Goal: Transaction & Acquisition: Purchase product/service

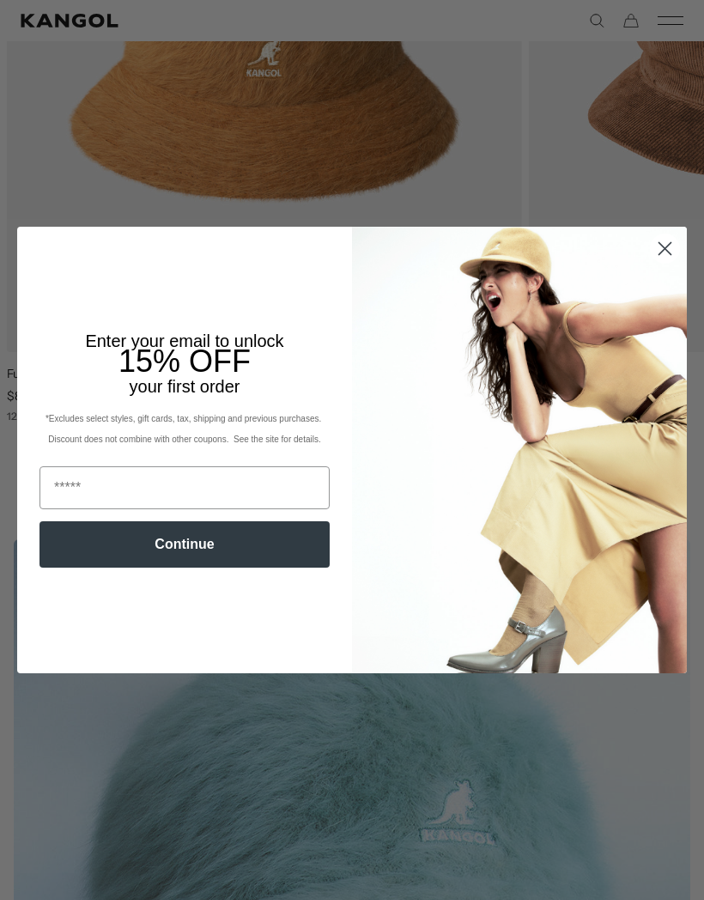
scroll to position [1342, 0]
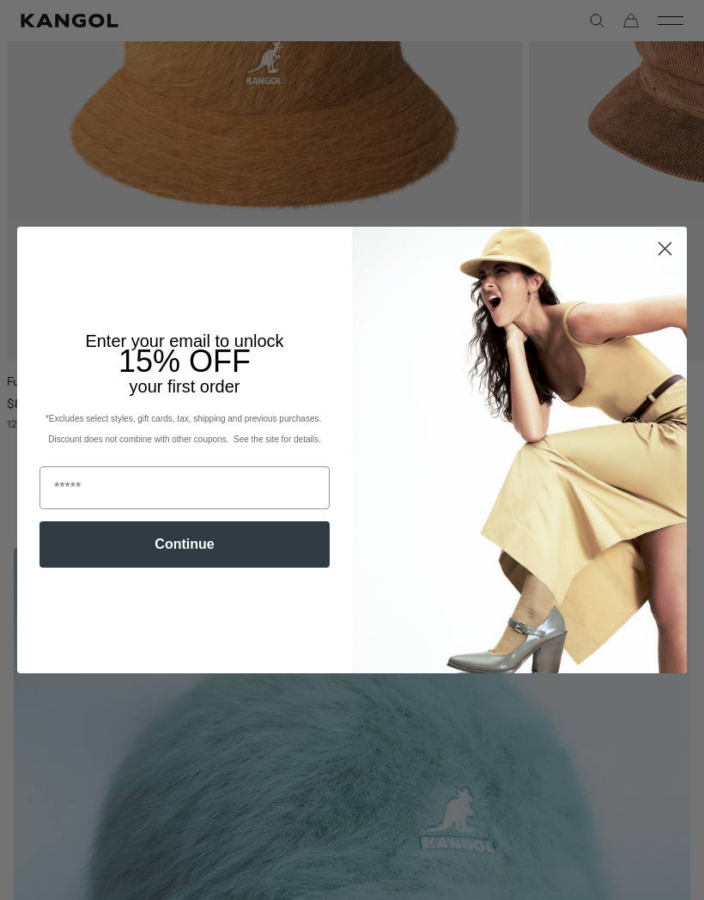
click at [672, 263] on circle "Close dialog" at bounding box center [665, 249] width 28 height 28
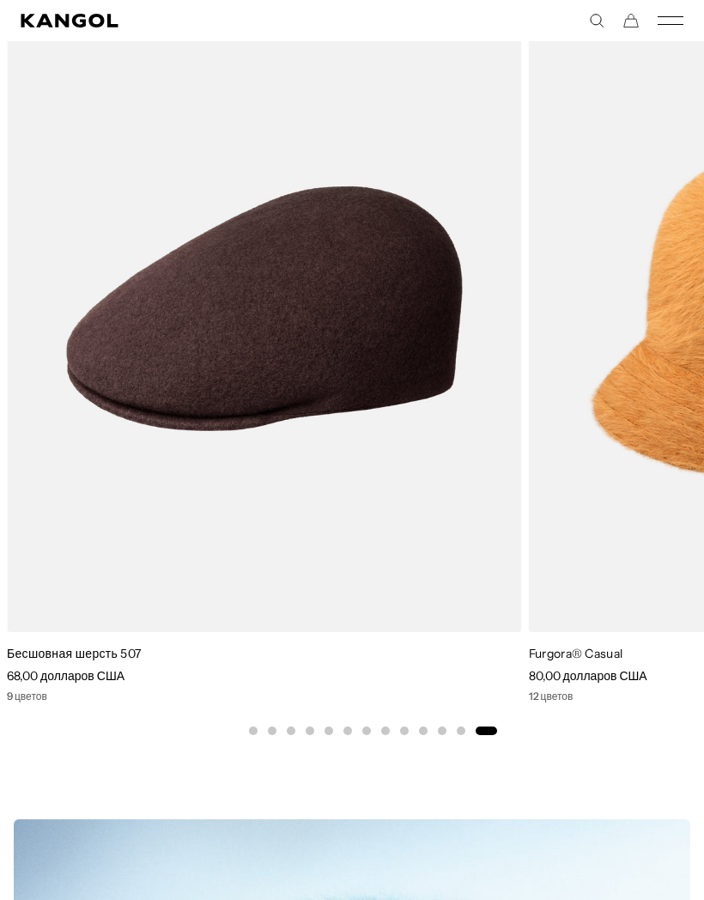
scroll to position [1113, 0]
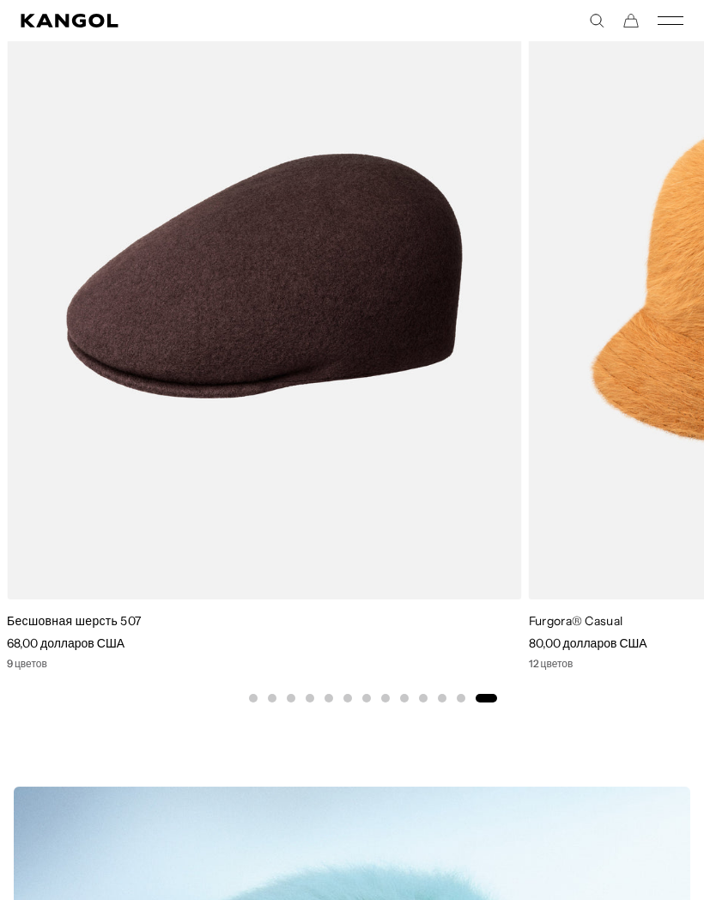
click at [0, 0] on video "Бесшовная шерсть 507" at bounding box center [0, 0] width 0 height 0
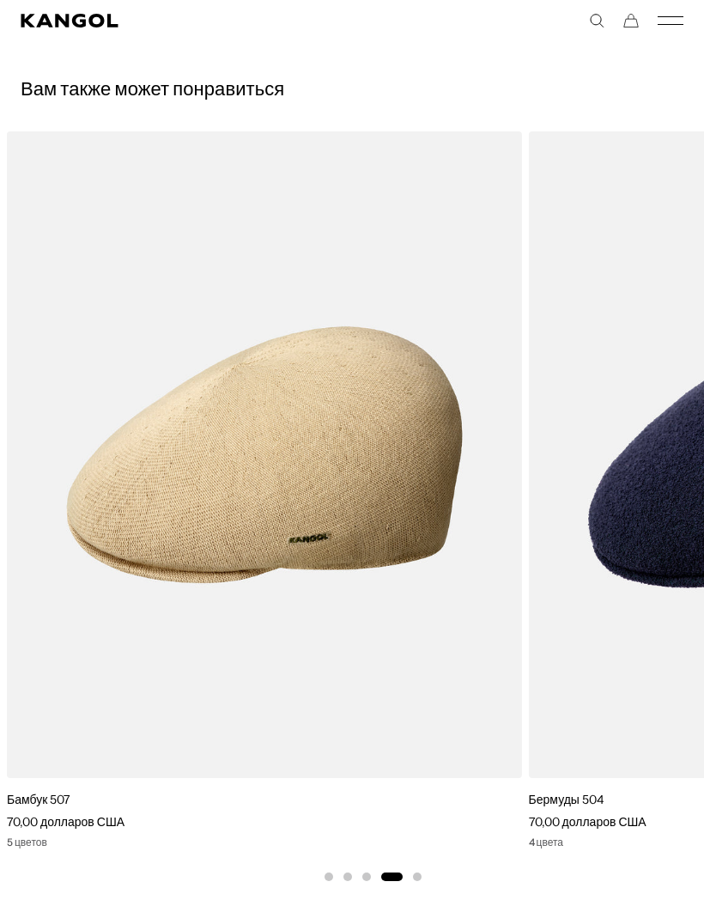
scroll to position [0, 354]
click at [0, 0] on img "4 из 5" at bounding box center [0, 0] width 0 height 0
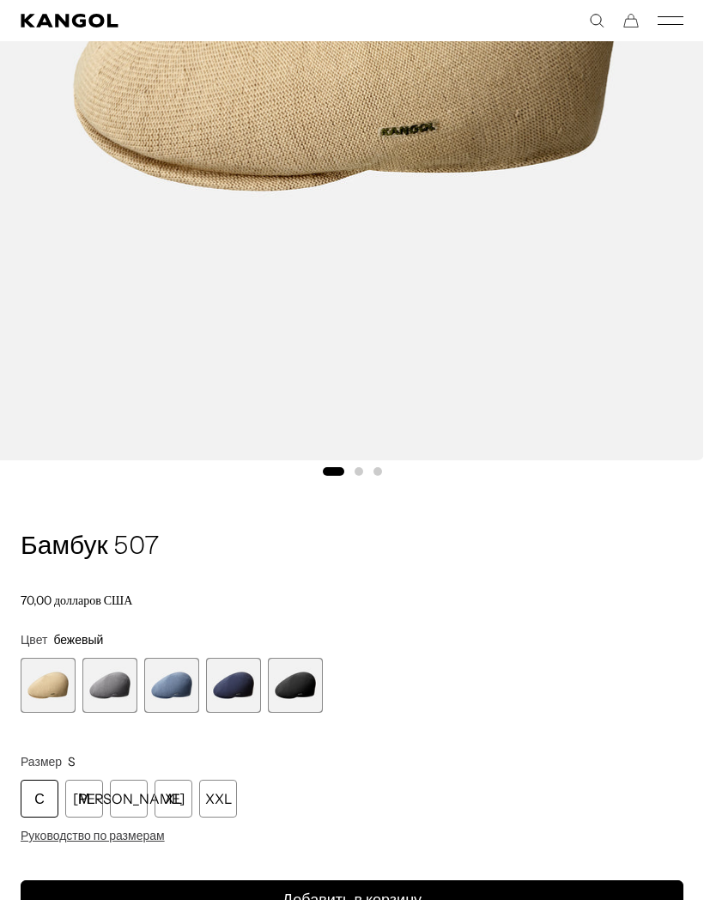
scroll to position [588, 0]
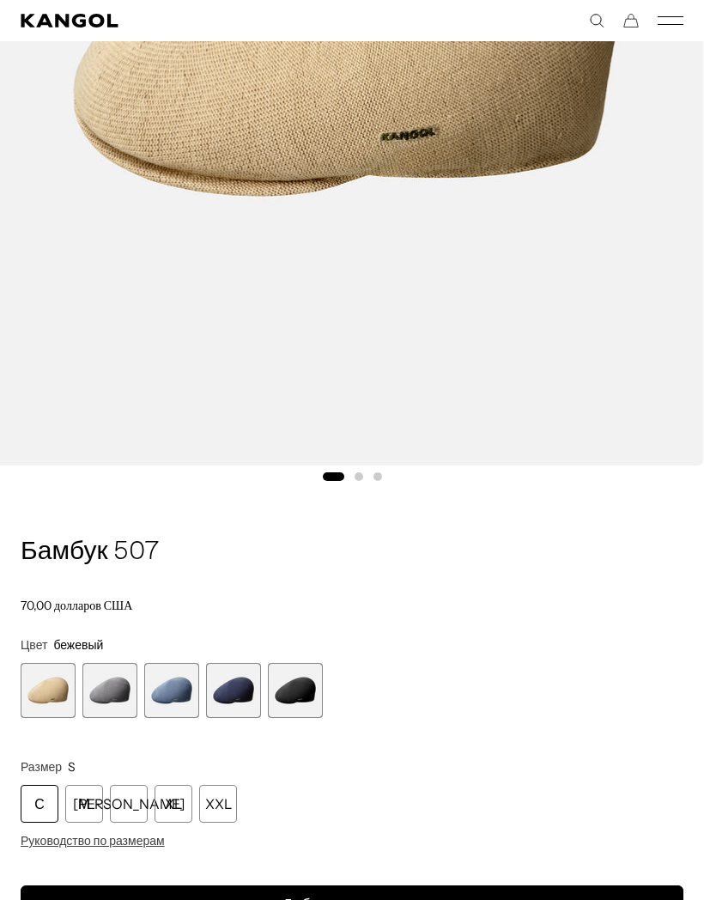
click at [107, 688] on span "2 из 5" at bounding box center [109, 690] width 55 height 55
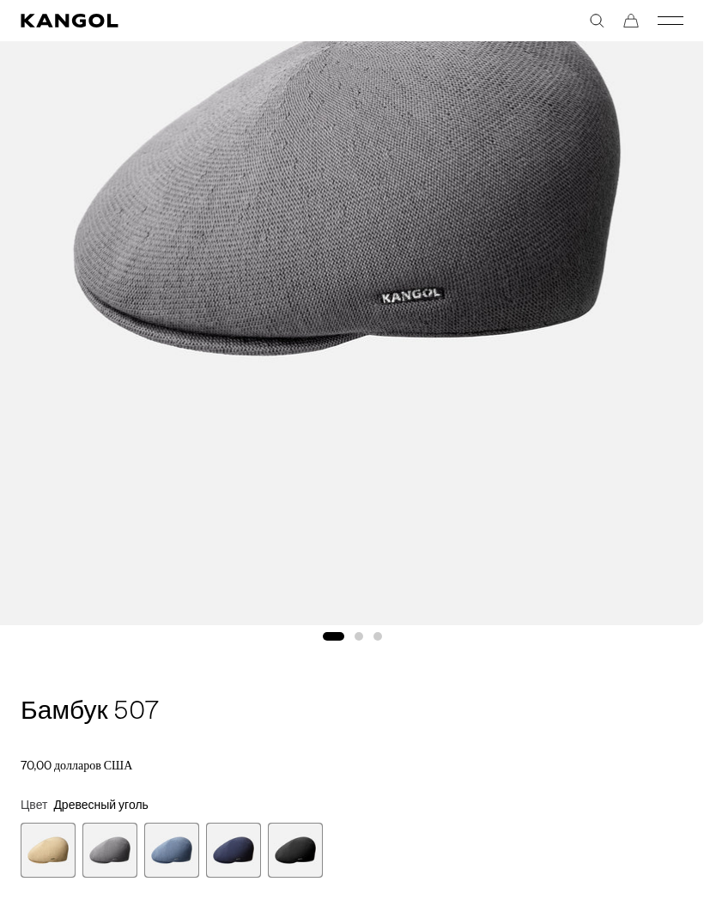
scroll to position [427, 0]
click at [194, 859] on span "3 из 5" at bounding box center [171, 851] width 55 height 55
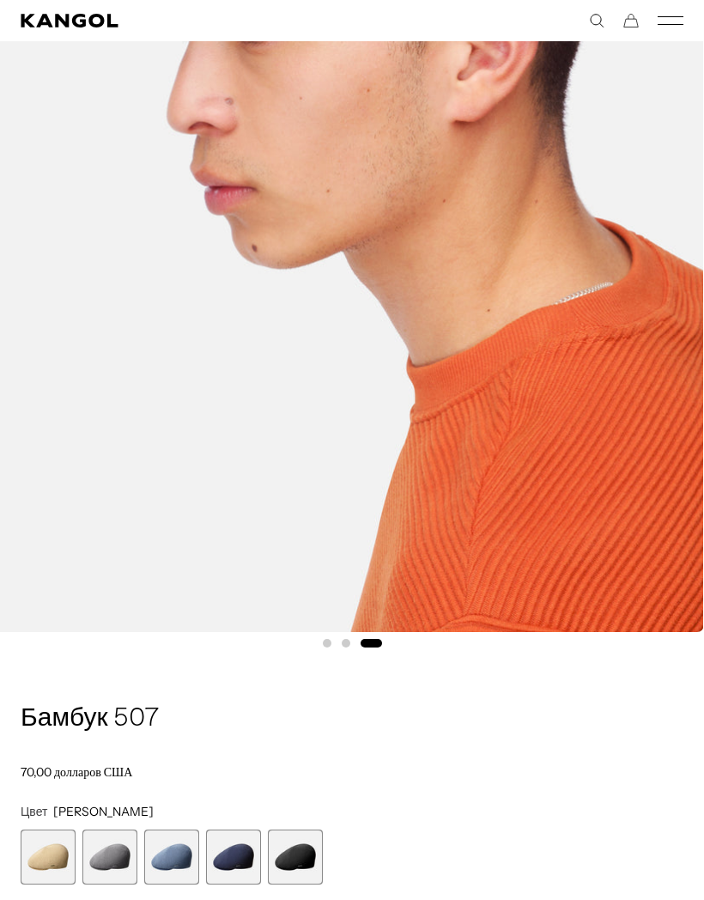
click at [237, 860] on span "4 из 5" at bounding box center [233, 857] width 55 height 55
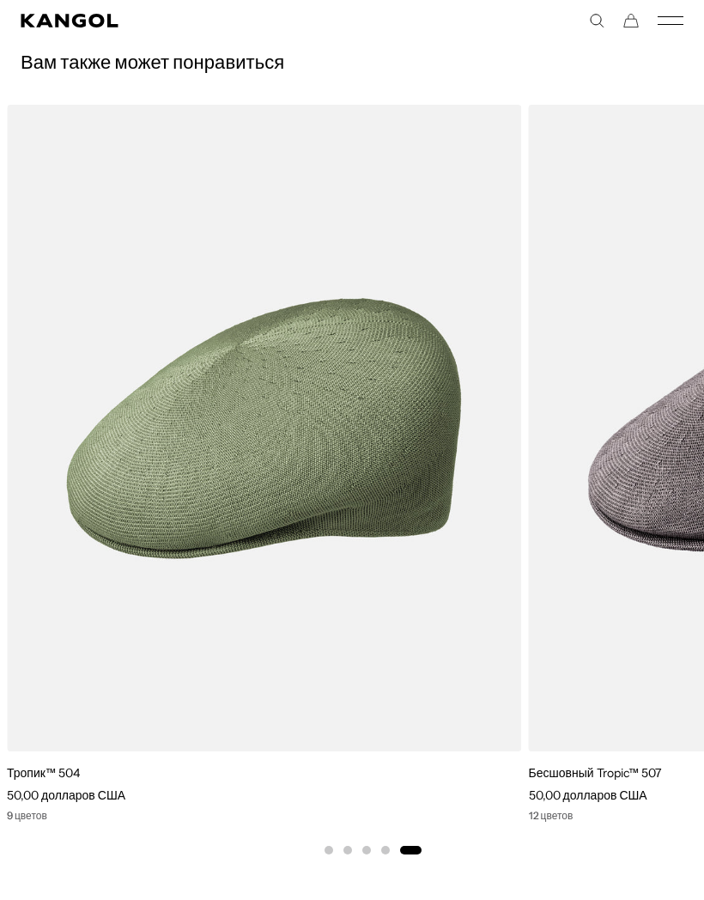
click at [0, 0] on img "5 из 5" at bounding box center [0, 0] width 0 height 0
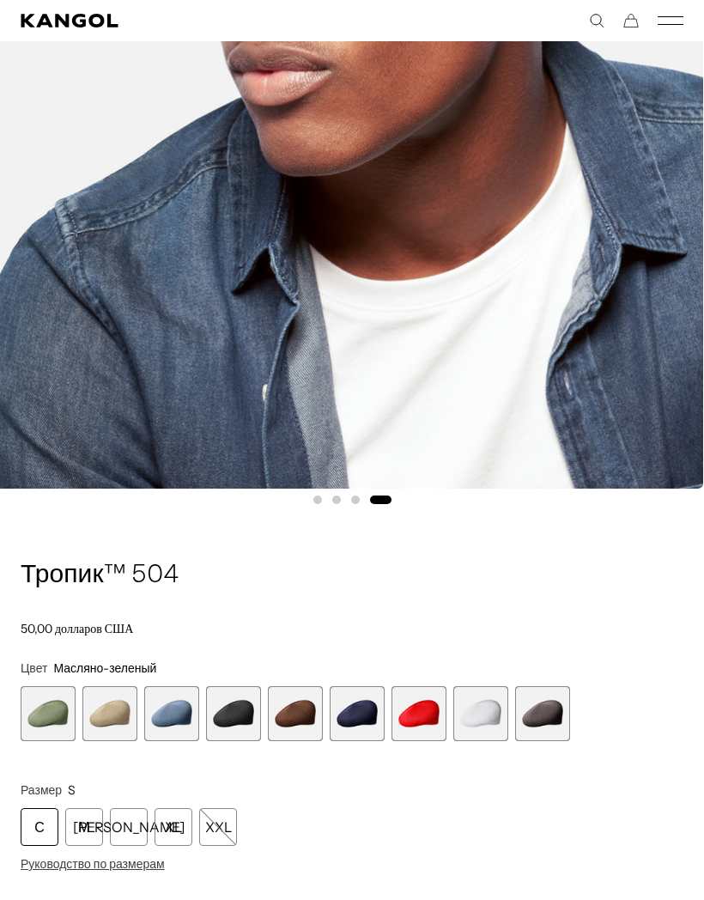
scroll to position [560, 0]
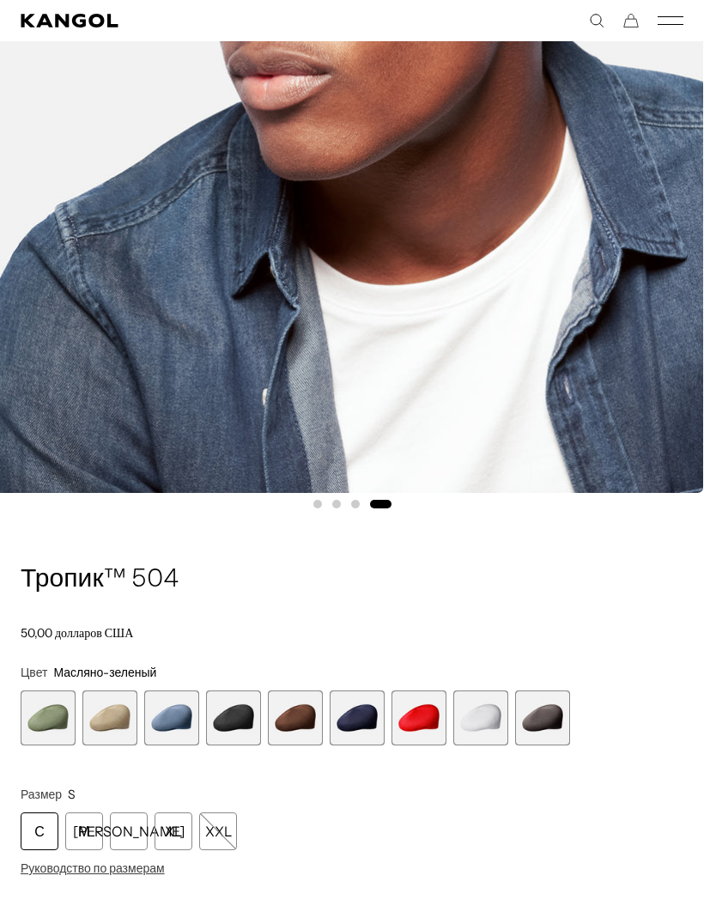
click at [41, 717] on span "1 из 9" at bounding box center [48, 718] width 55 height 55
click at [49, 724] on span "1 из 9" at bounding box center [48, 718] width 55 height 55
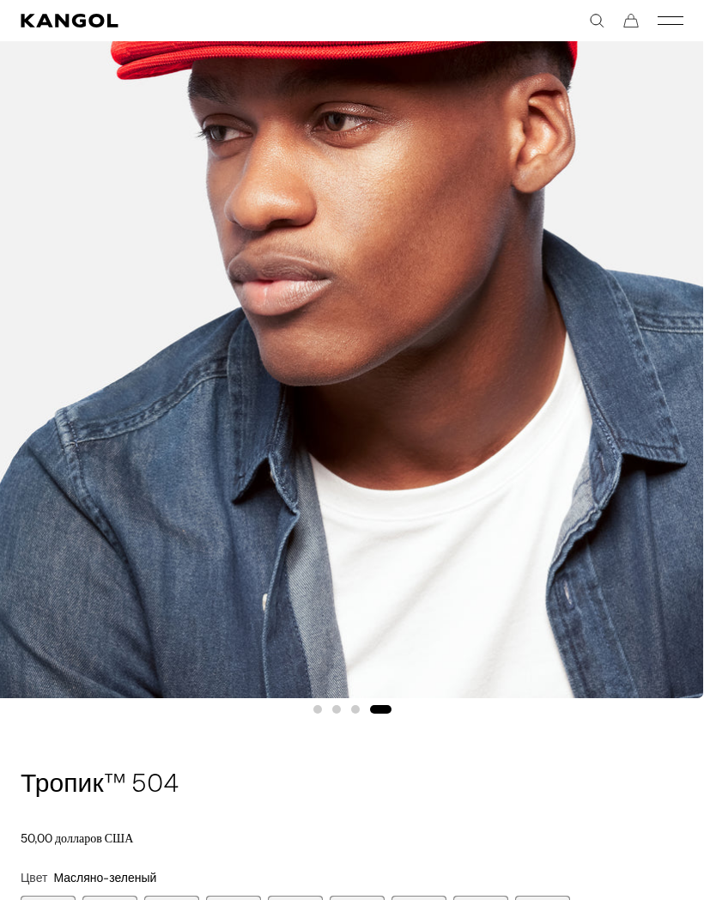
scroll to position [363, 0]
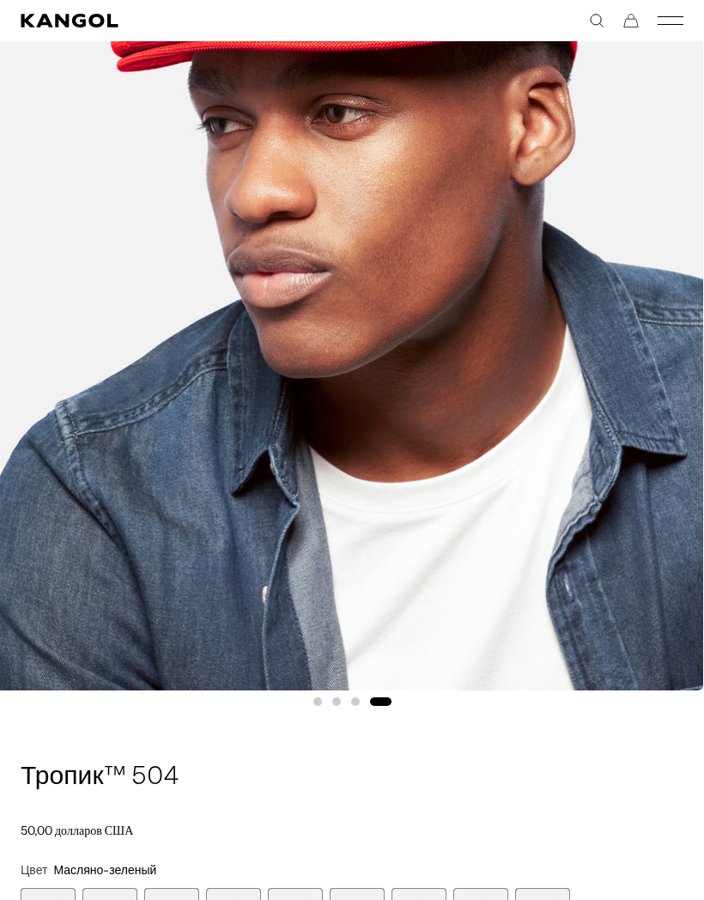
click at [48, 900] on span "1 из 9" at bounding box center [48, 915] width 55 height 55
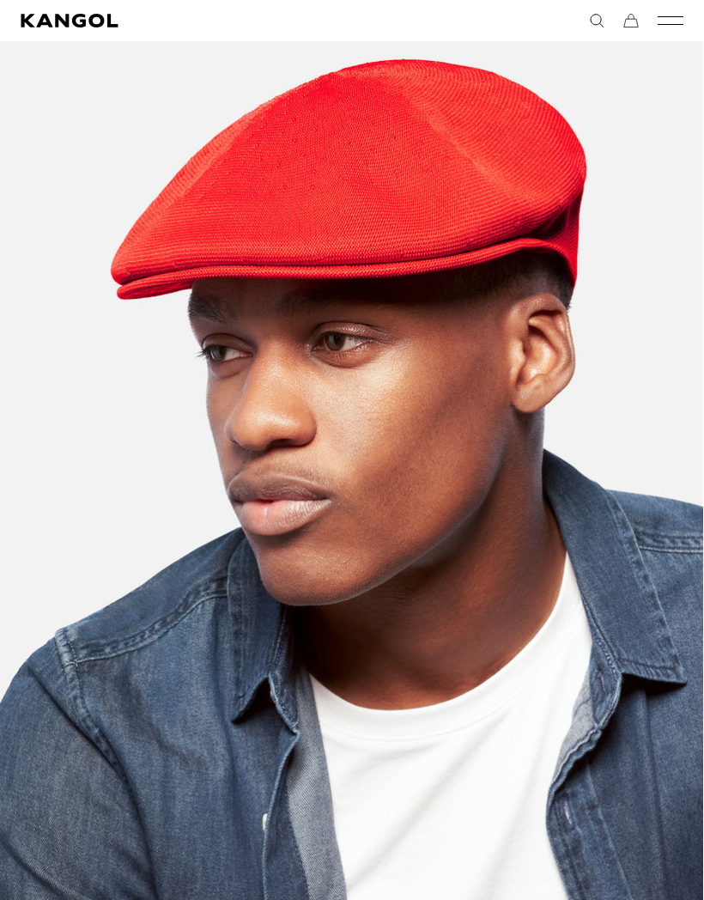
scroll to position [0, 0]
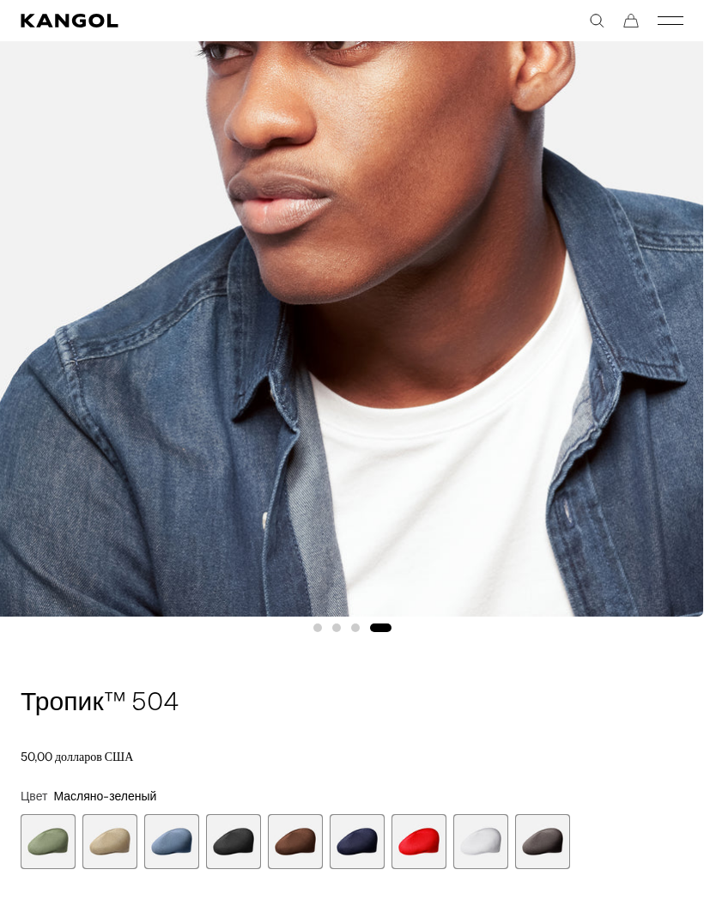
click at [194, 854] on span "3 из 9" at bounding box center [171, 841] width 55 height 55
